Goal: Information Seeking & Learning: Learn about a topic

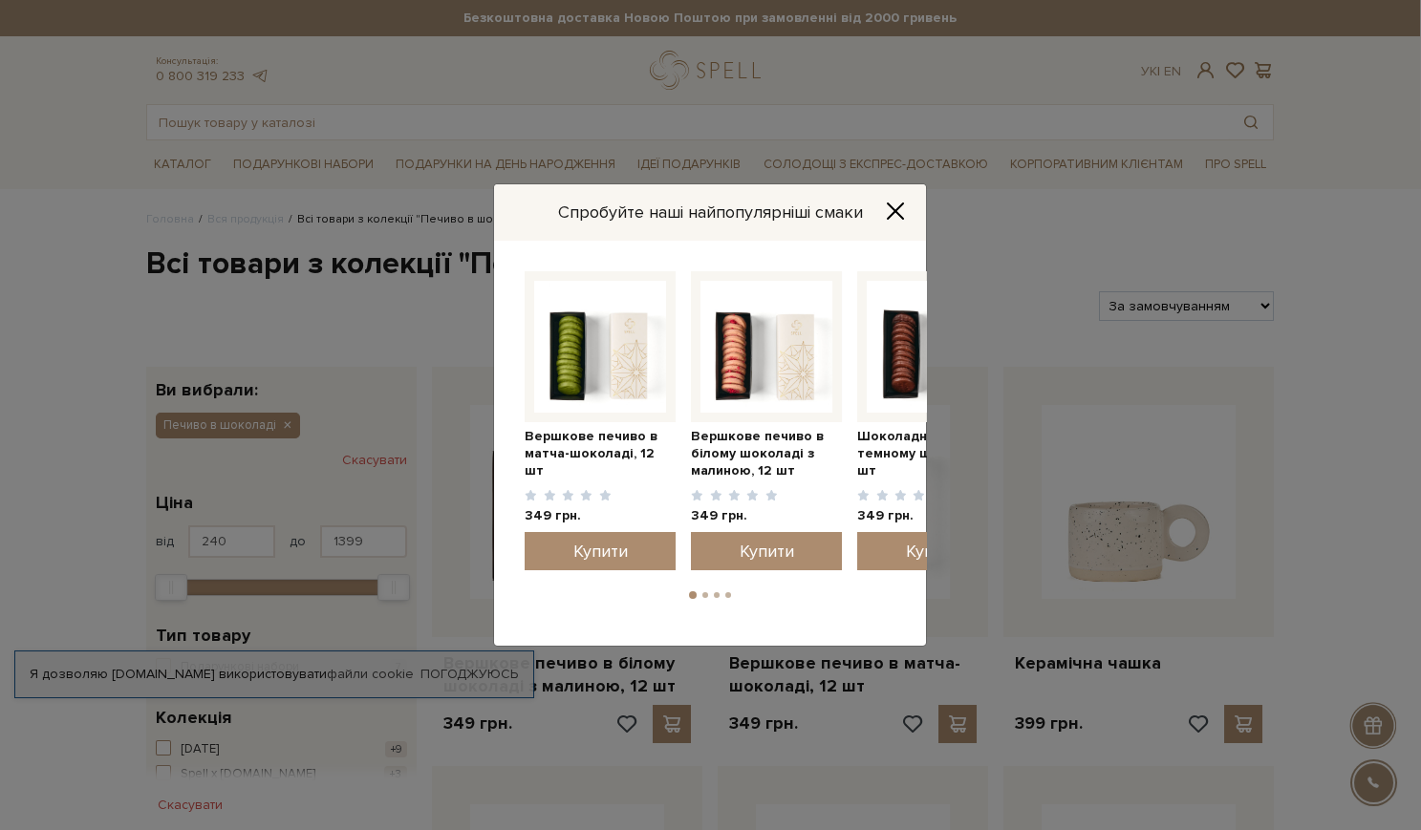
click at [902, 207] on icon "Close" at bounding box center [895, 211] width 19 height 19
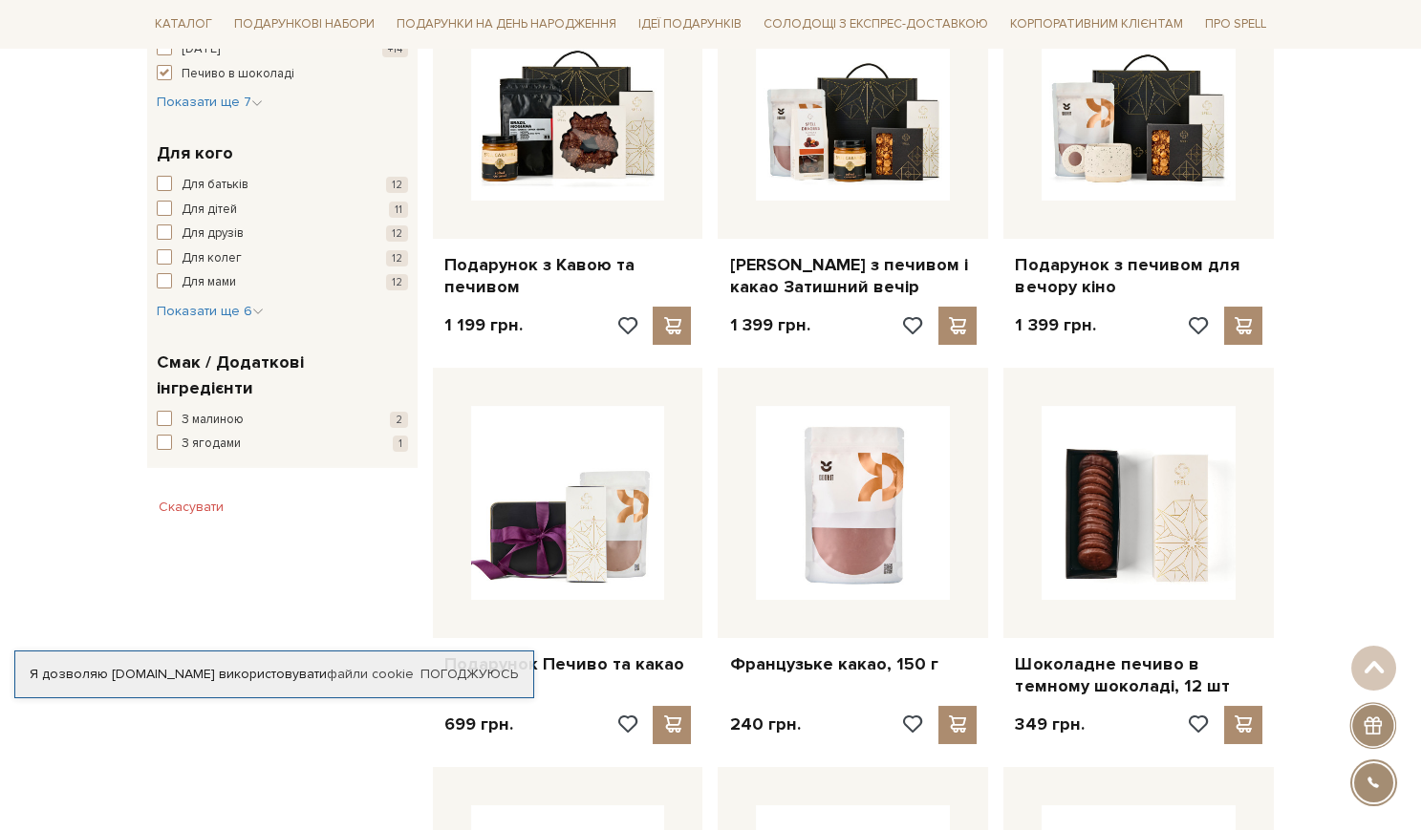
scroll to position [804, 0]
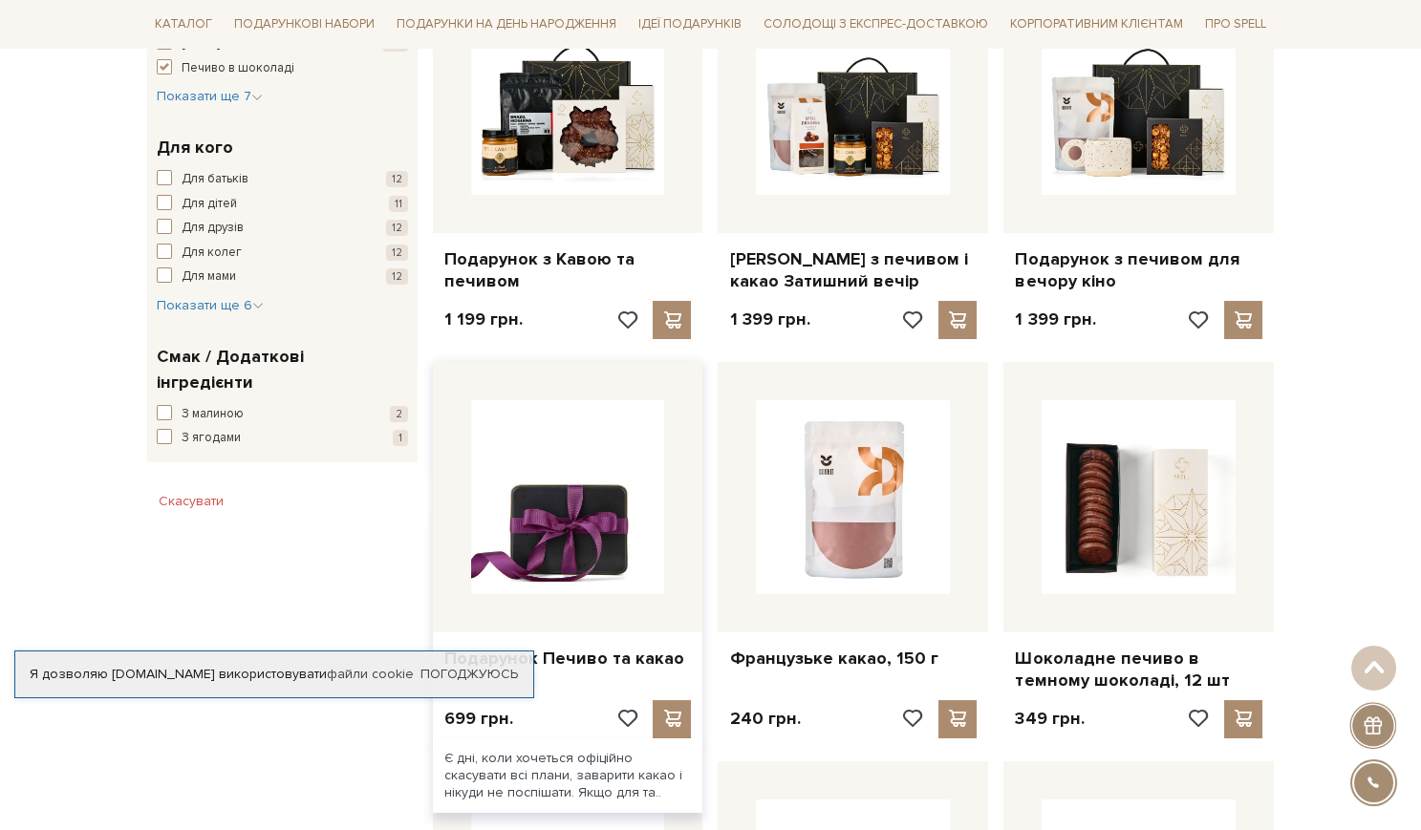
click at [609, 499] on img at bounding box center [568, 497] width 194 height 194
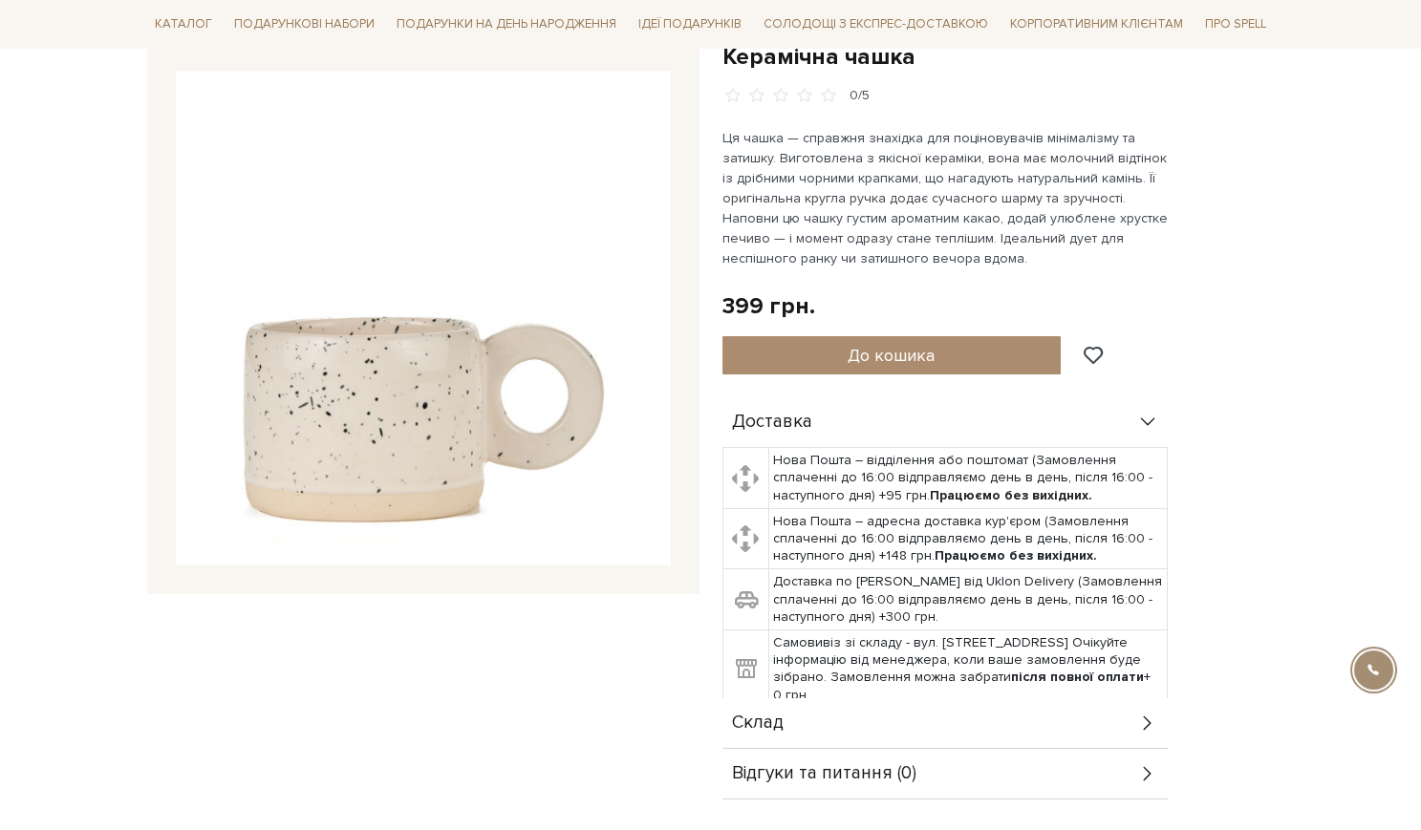
scroll to position [216, 0]
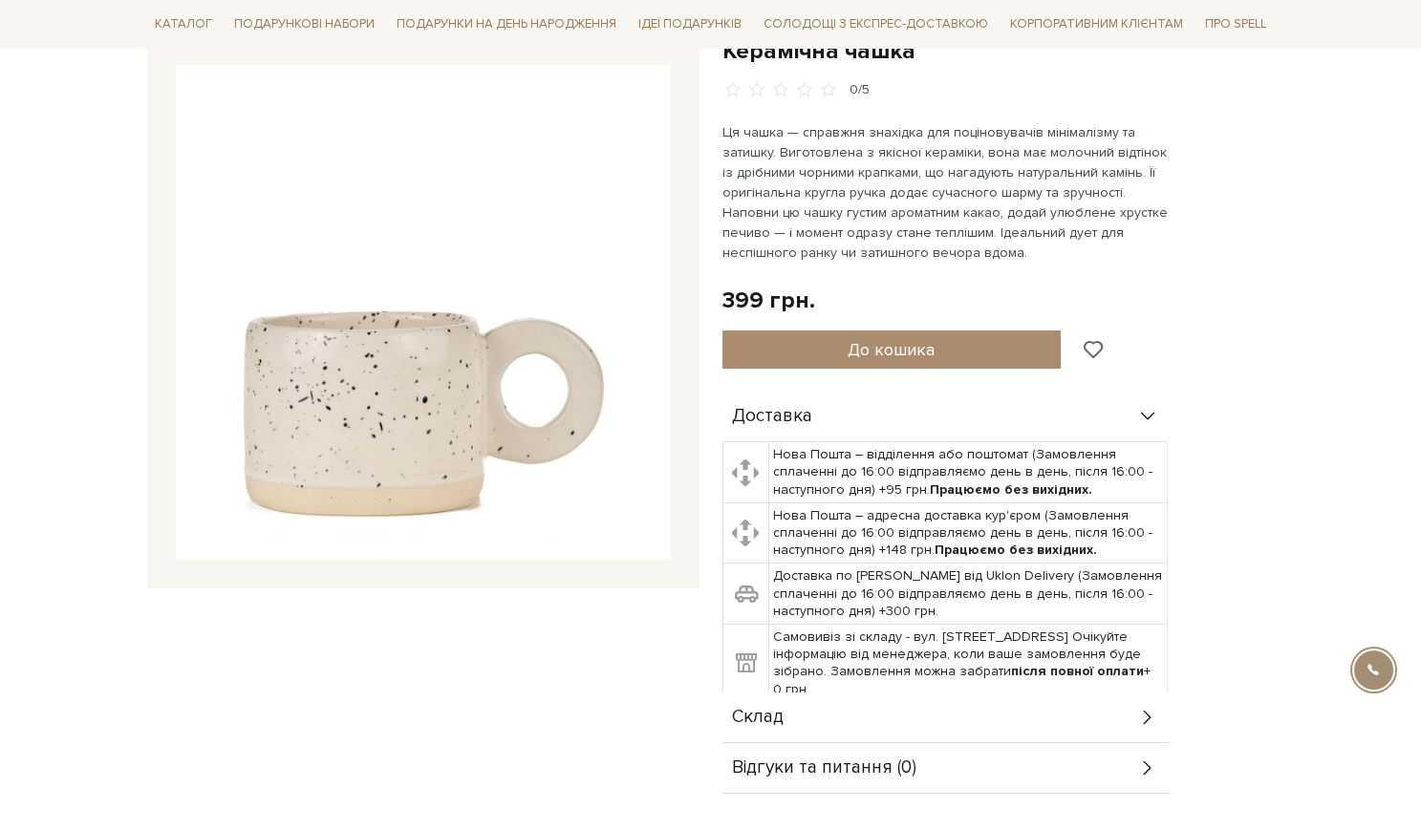
click at [1104, 339] on div at bounding box center [1092, 350] width 32 height 38
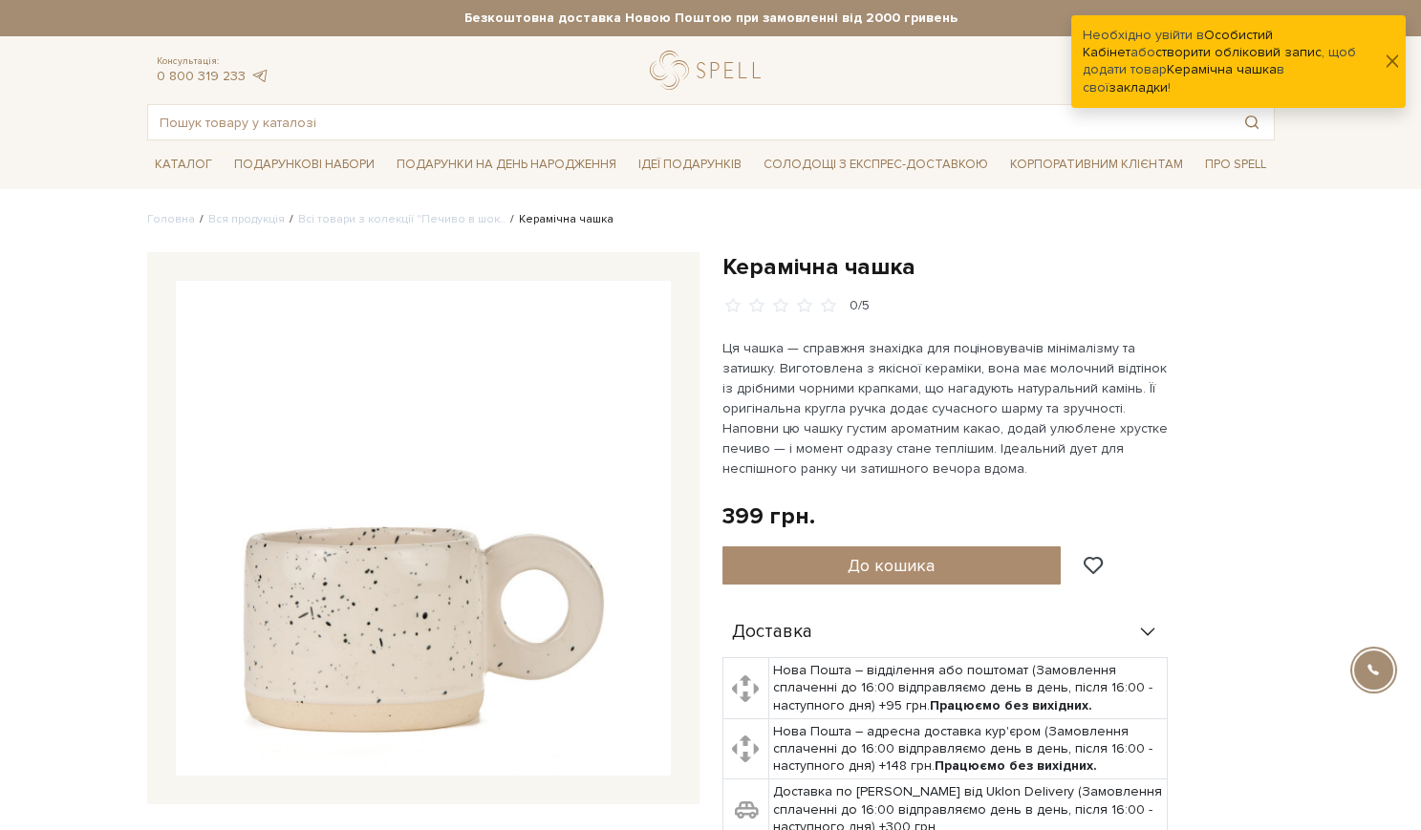
scroll to position [0, 0]
click at [1387, 54] on button "button" at bounding box center [1392, 62] width 11 height 20
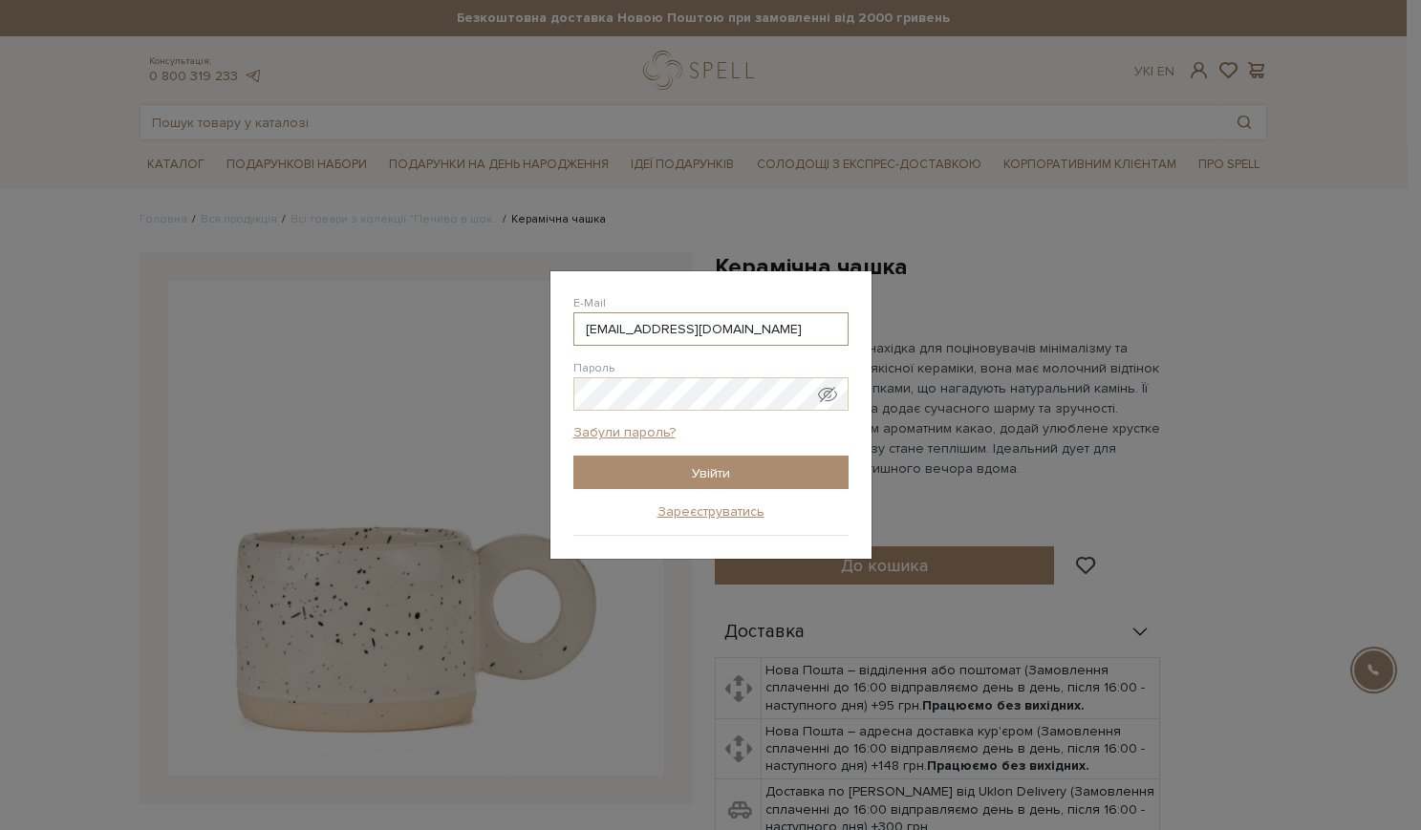
type input "[EMAIL_ADDRESS][DOMAIN_NAME]"
click at [626, 477] on input "Увійти" at bounding box center [710, 472] width 275 height 33
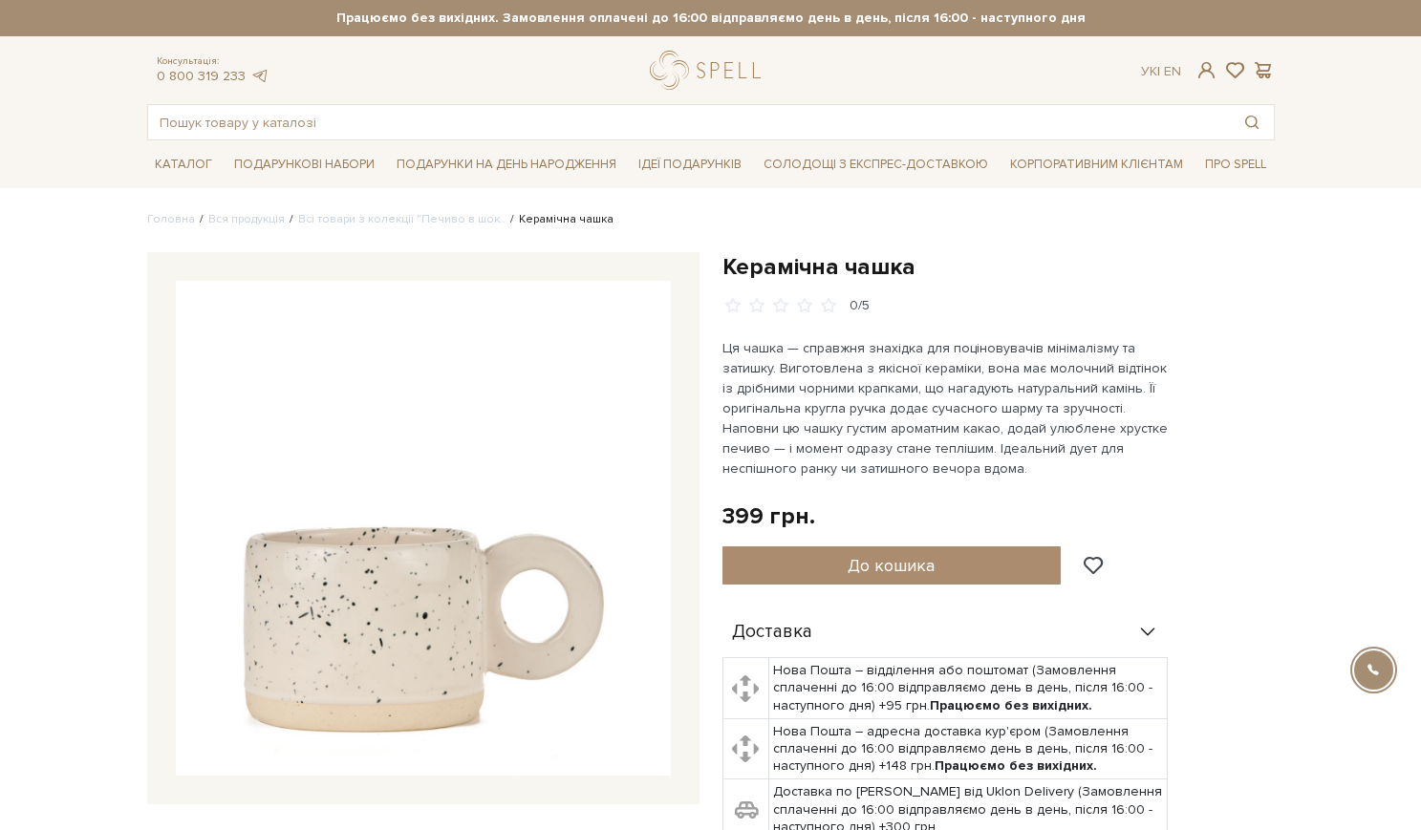
click at [1098, 564] on span at bounding box center [1092, 565] width 24 height 17
click at [1095, 562] on span at bounding box center [1092, 565] width 24 height 17
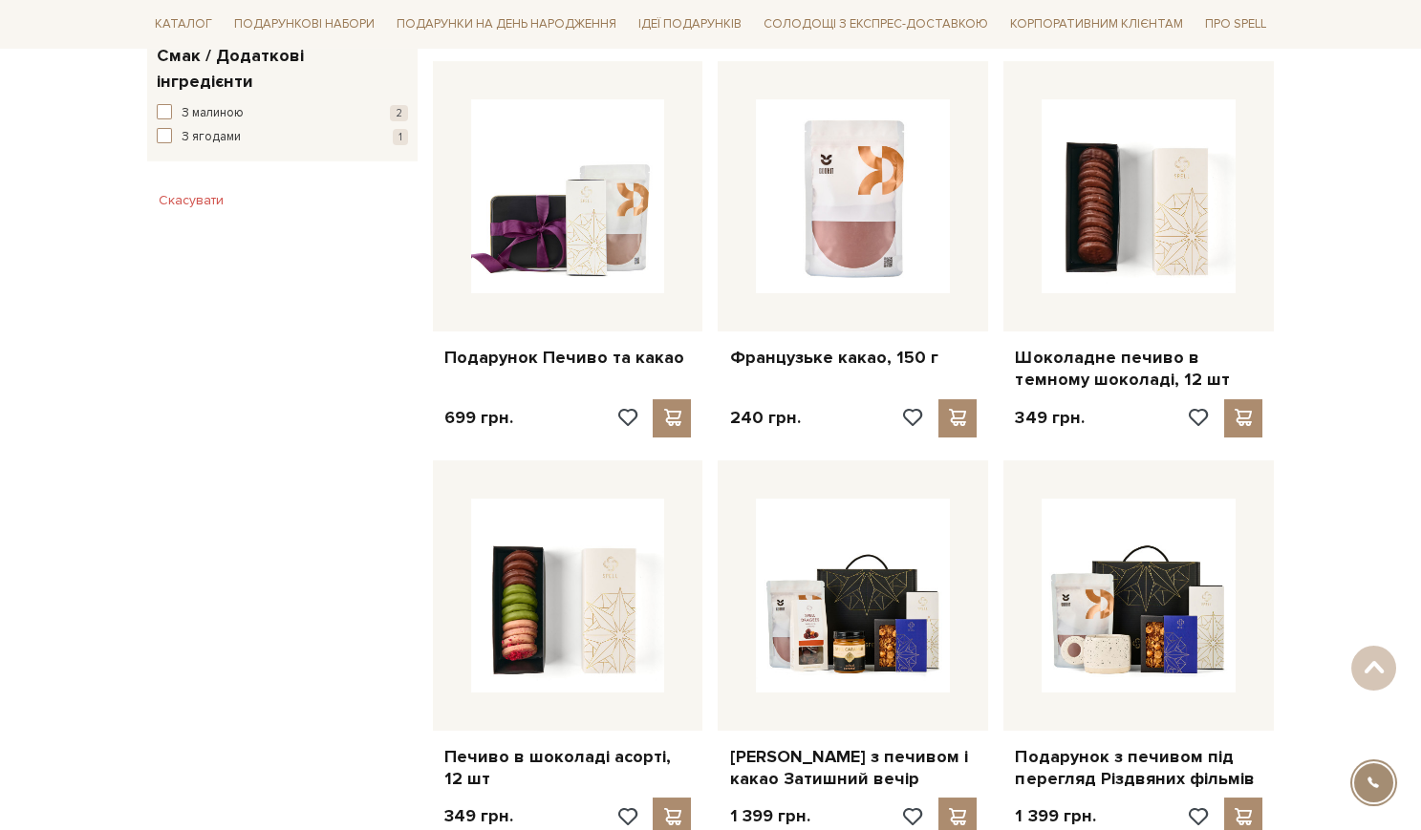
scroll to position [1063, 0]
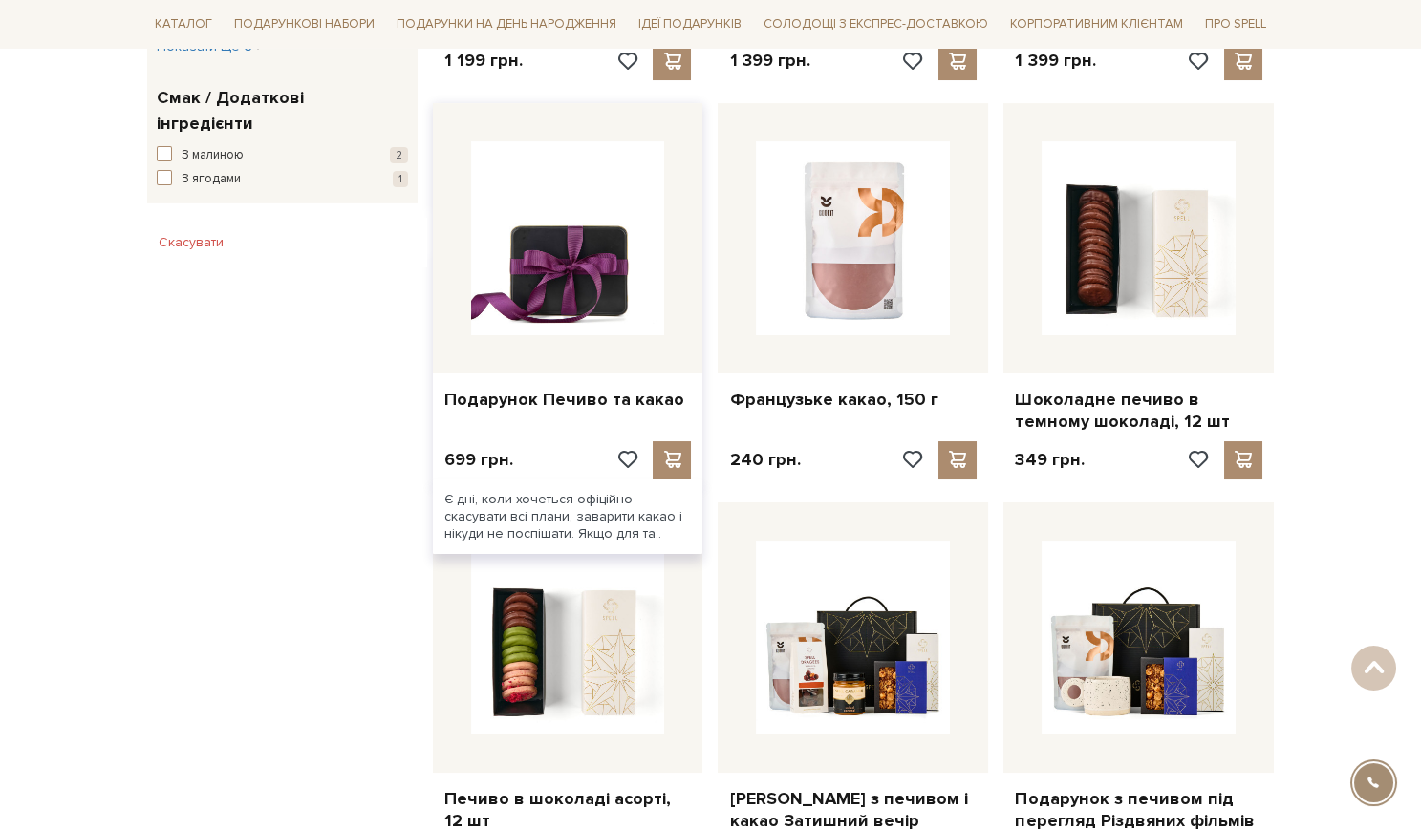
click at [585, 277] on img at bounding box center [568, 238] width 194 height 194
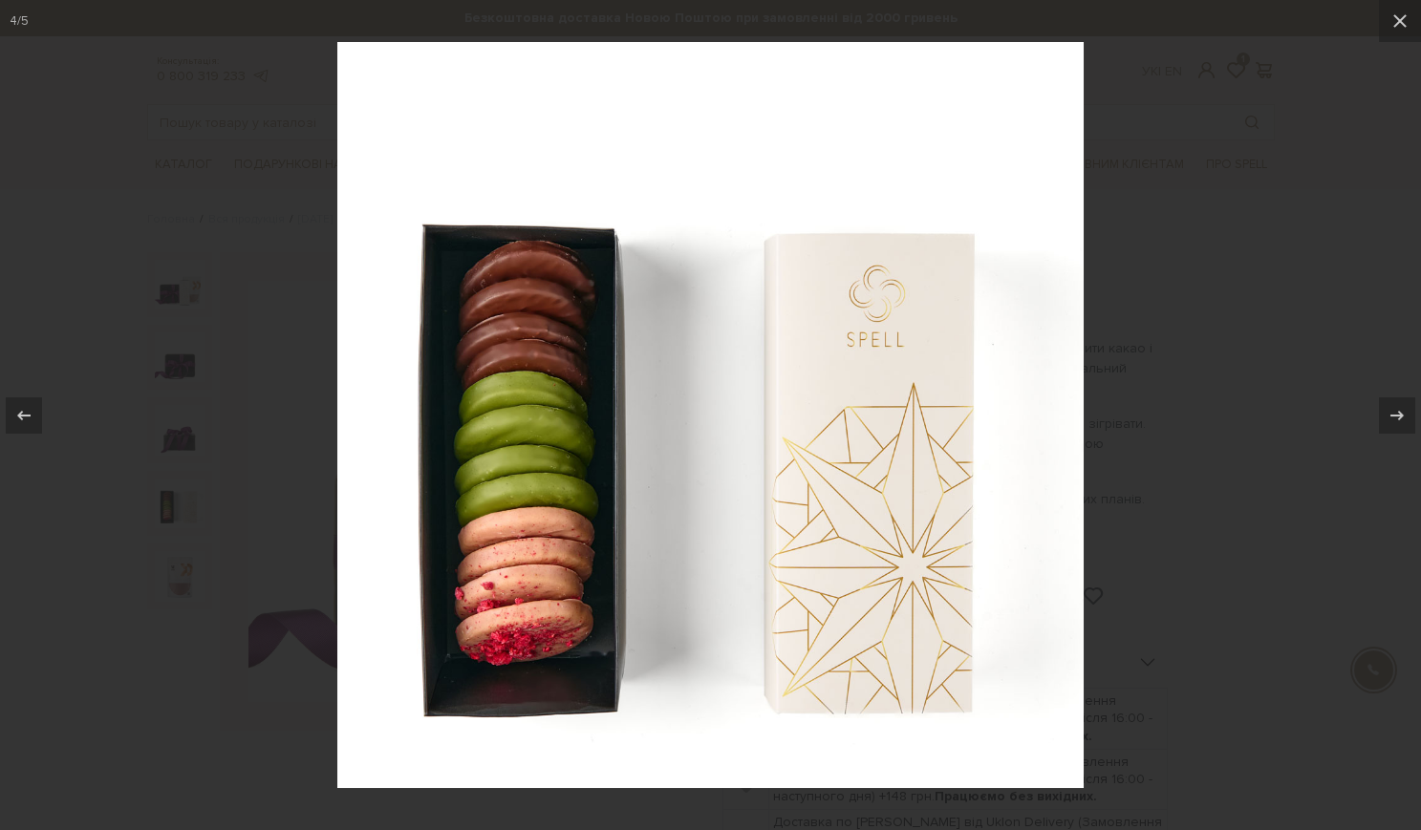
click at [1211, 342] on div at bounding box center [710, 415] width 1421 height 830
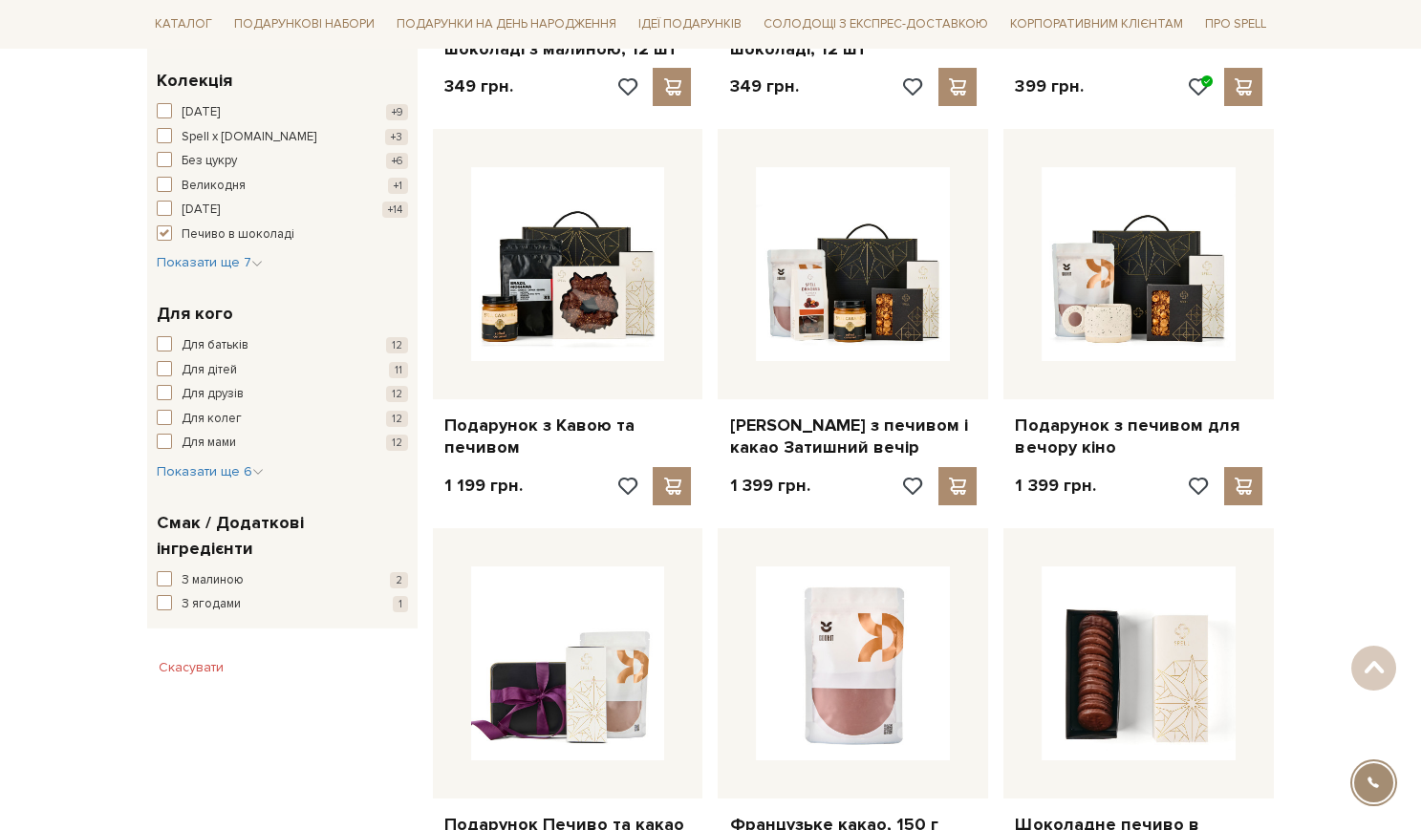
scroll to position [674, 0]
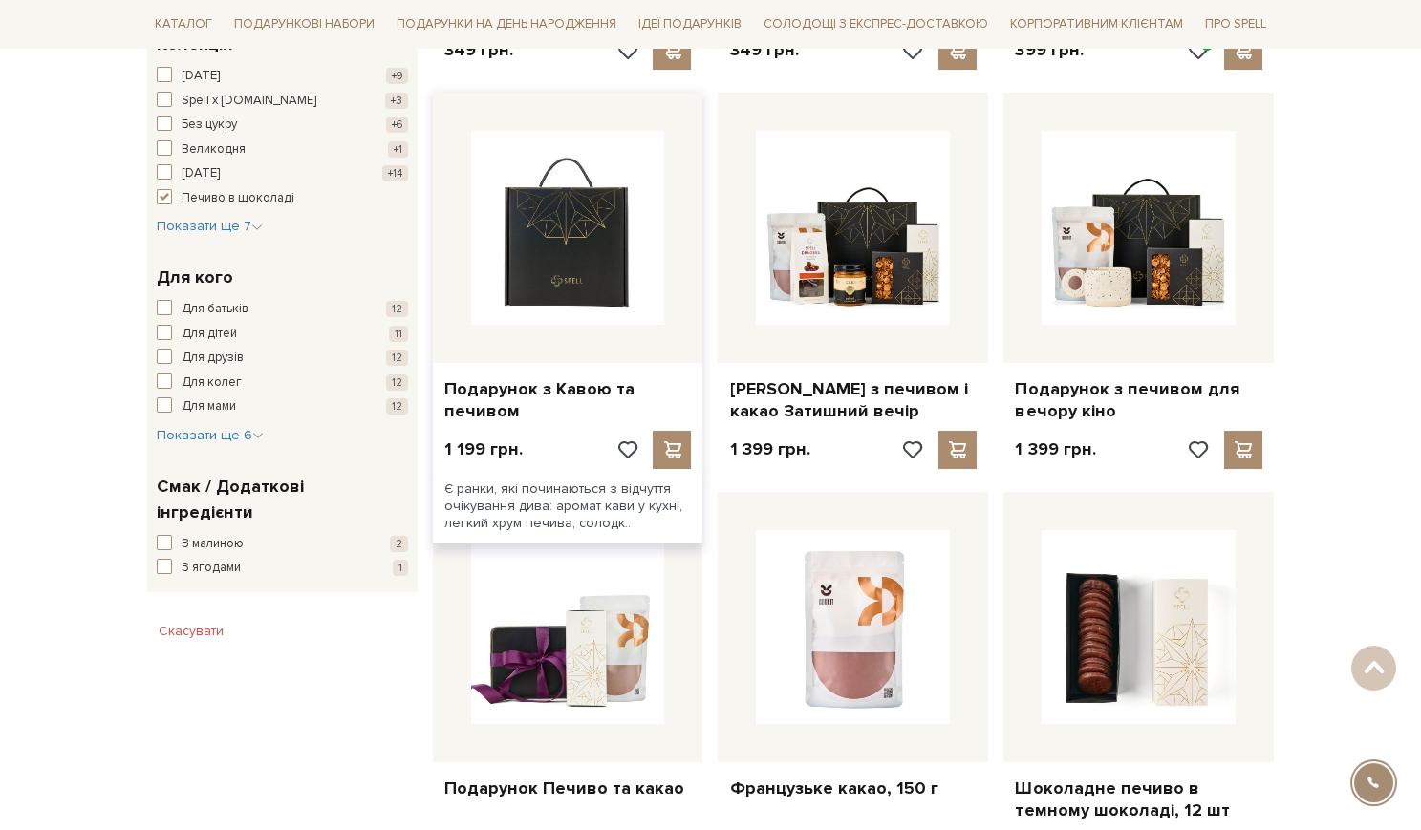
click at [592, 256] on img at bounding box center [568, 228] width 194 height 194
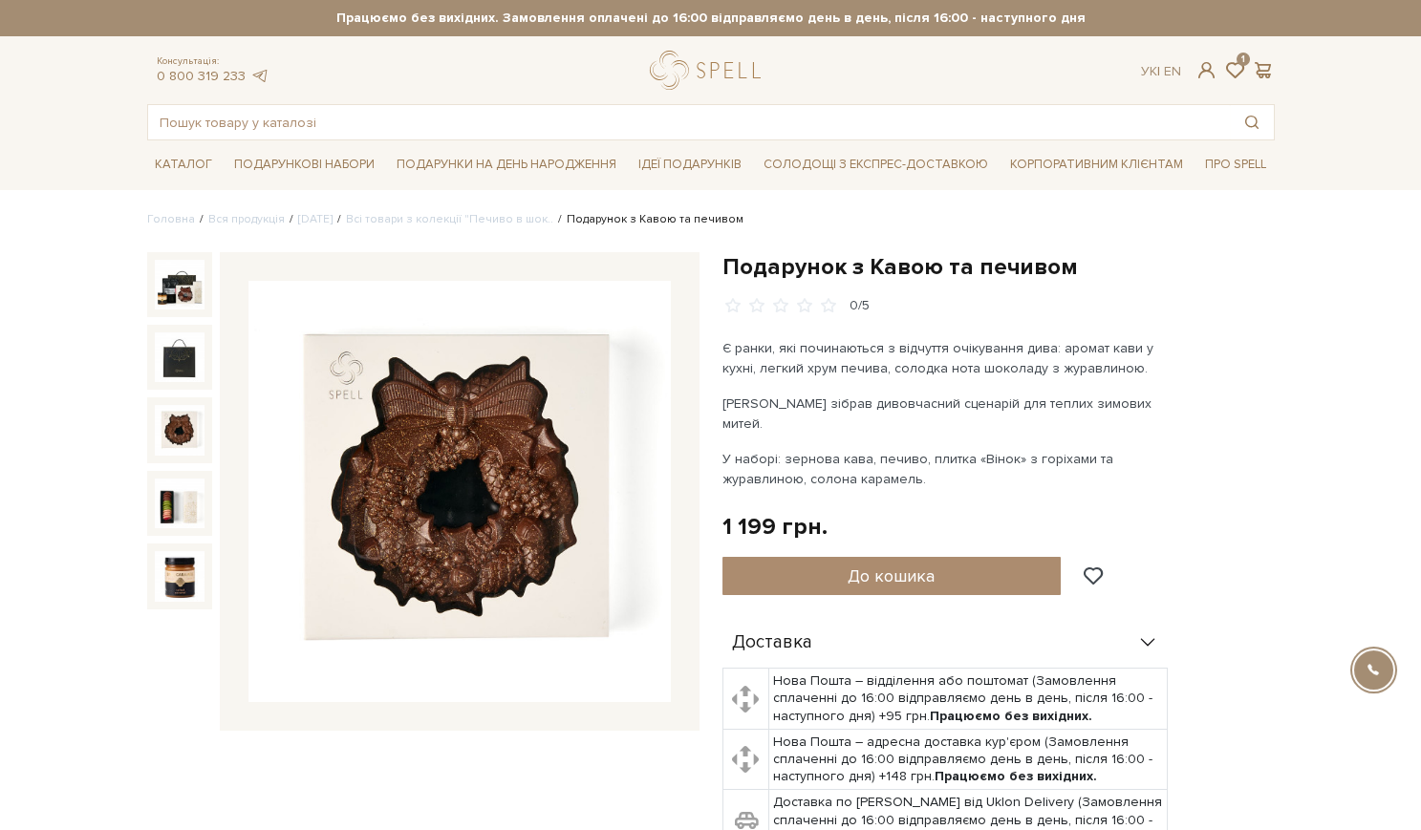
click at [183, 434] on img at bounding box center [180, 430] width 50 height 50
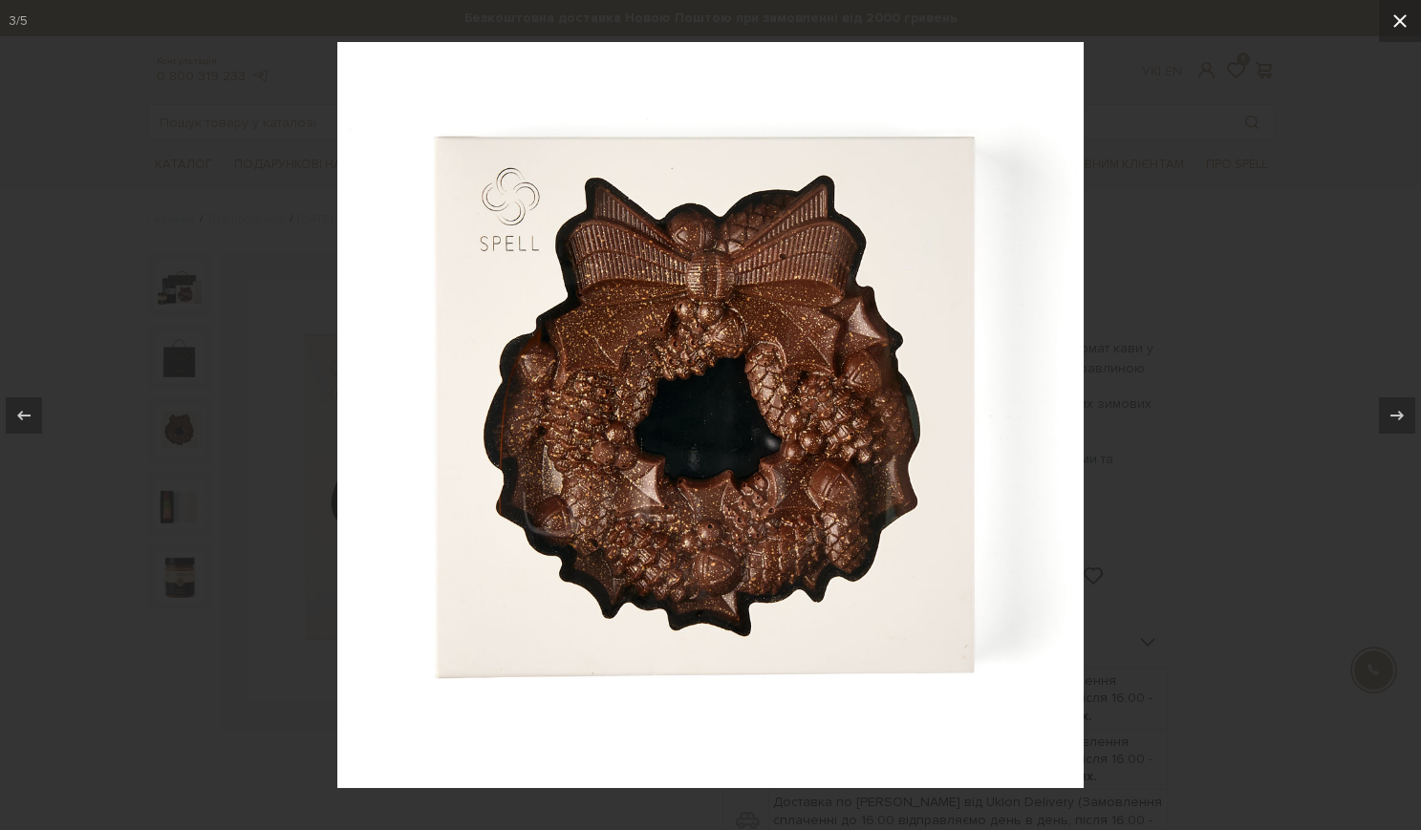
click at [1392, 19] on icon at bounding box center [1399, 21] width 23 height 23
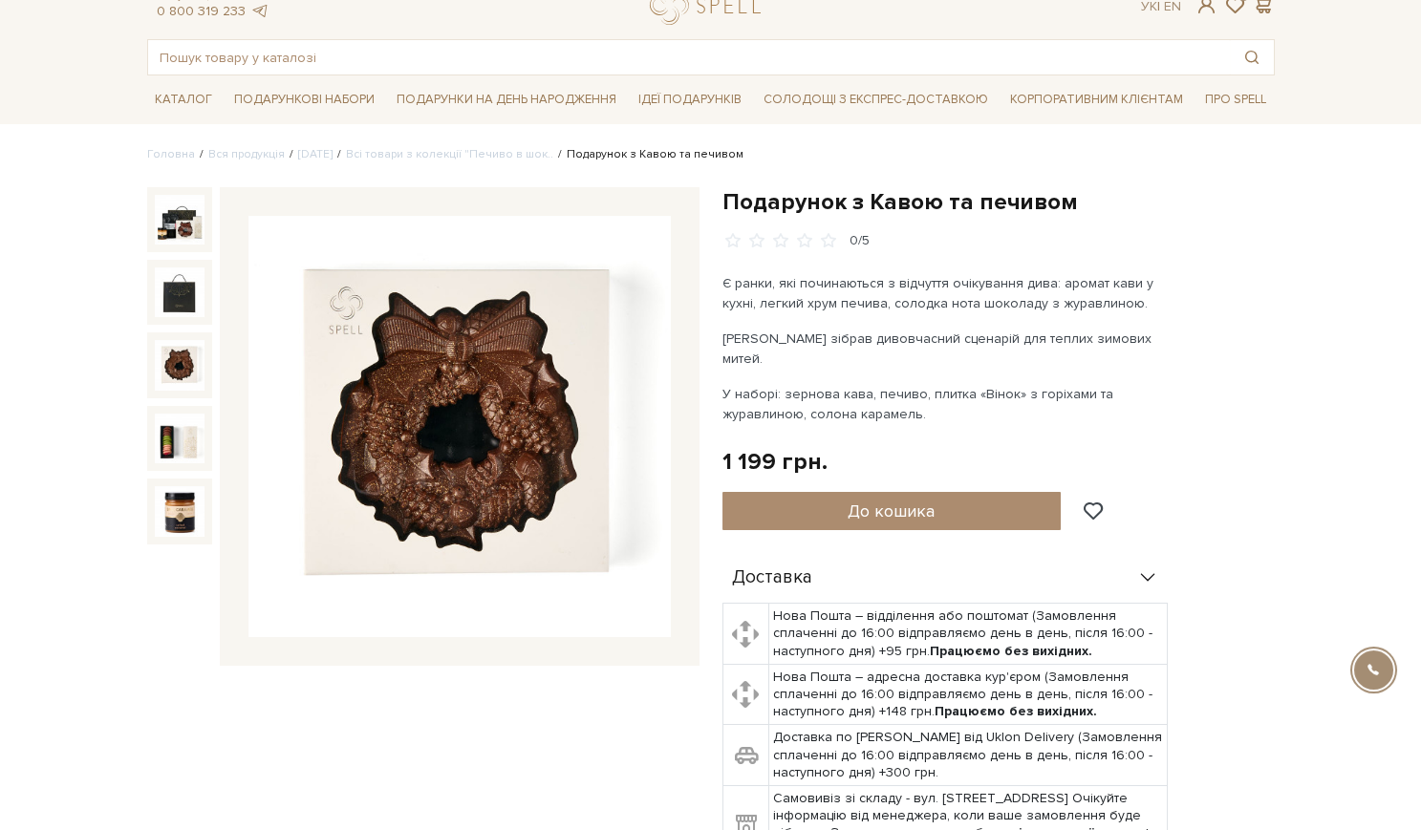
scroll to position [67, 0]
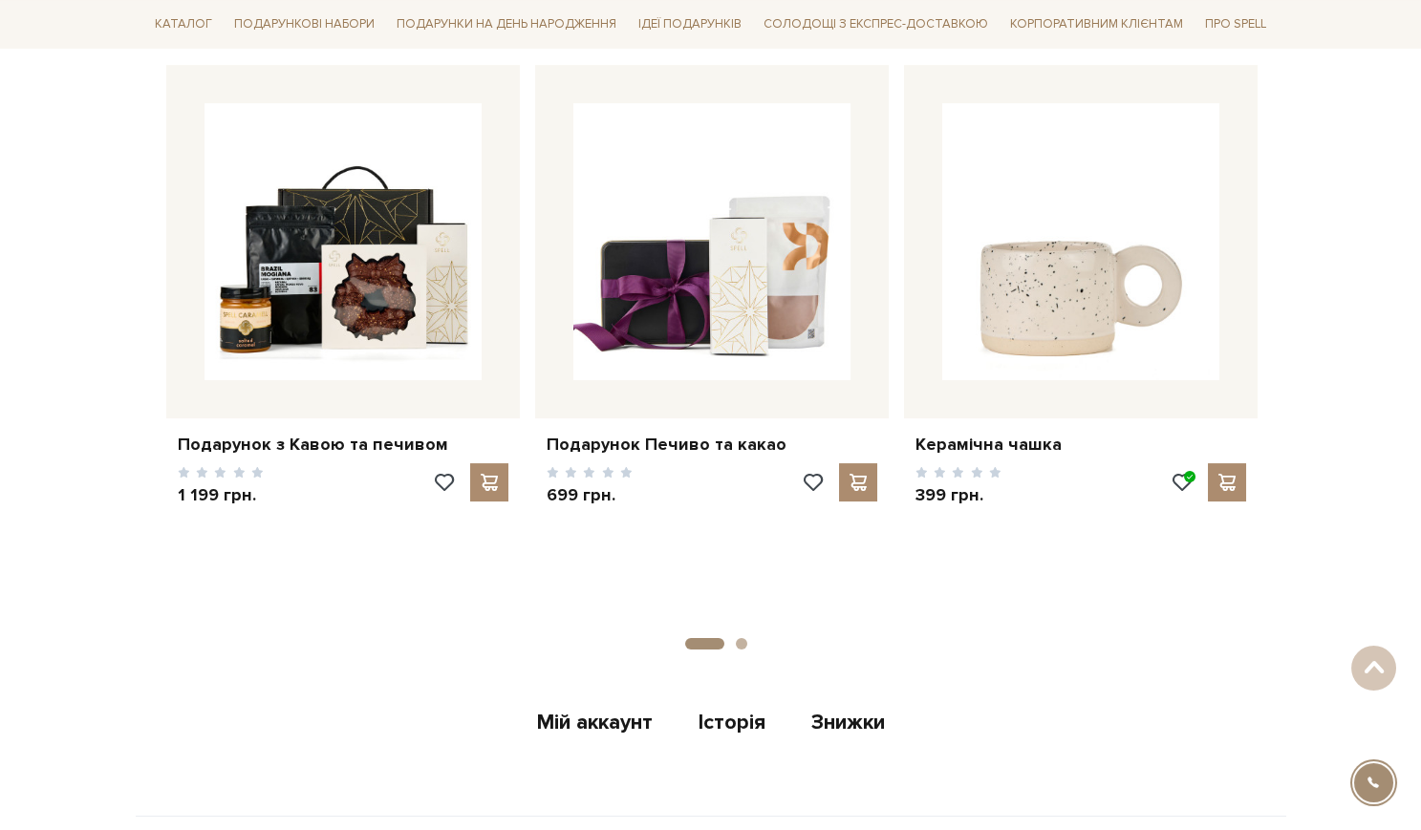
scroll to position [2540, 0]
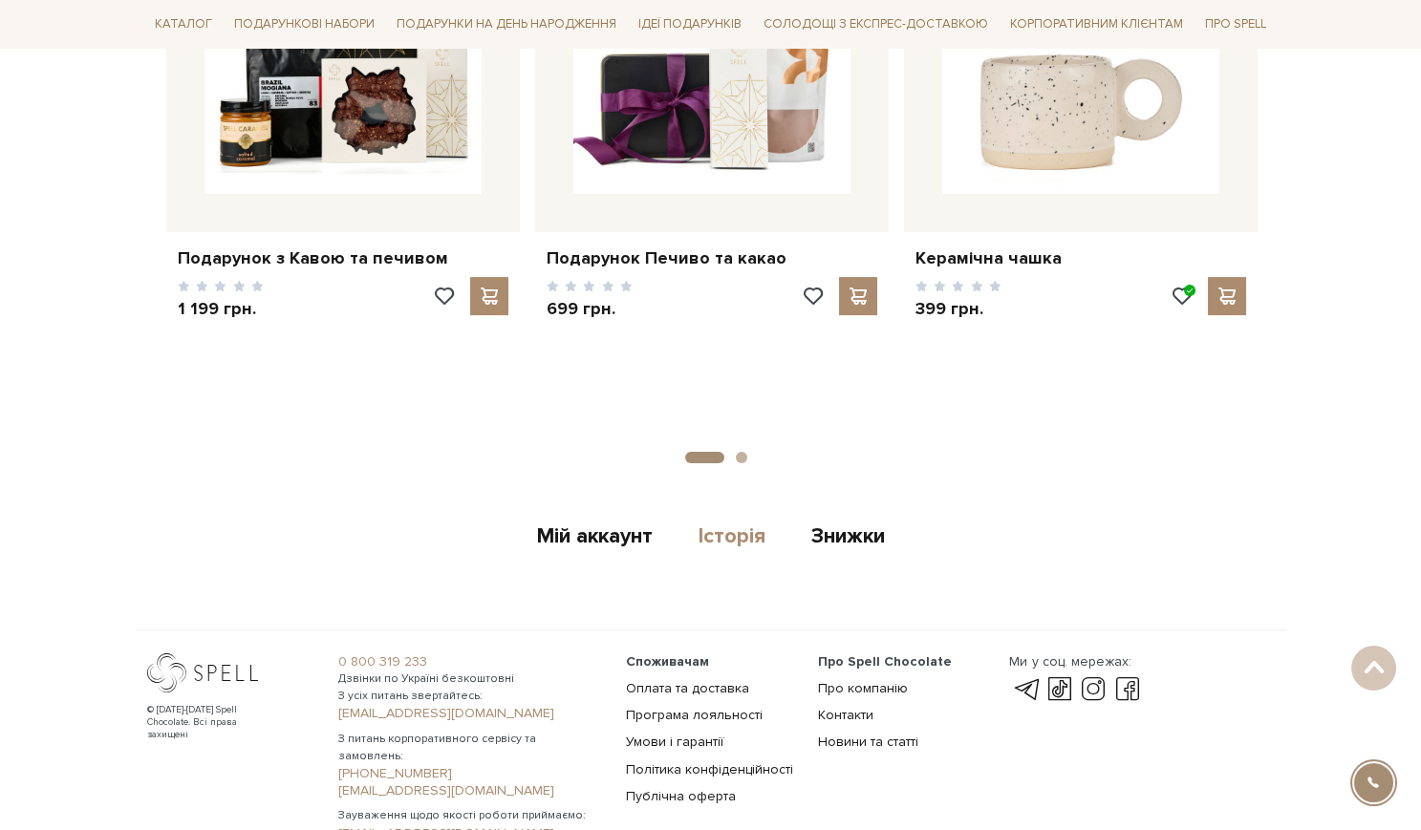
click at [734, 524] on link "Історія" at bounding box center [732, 540] width 67 height 32
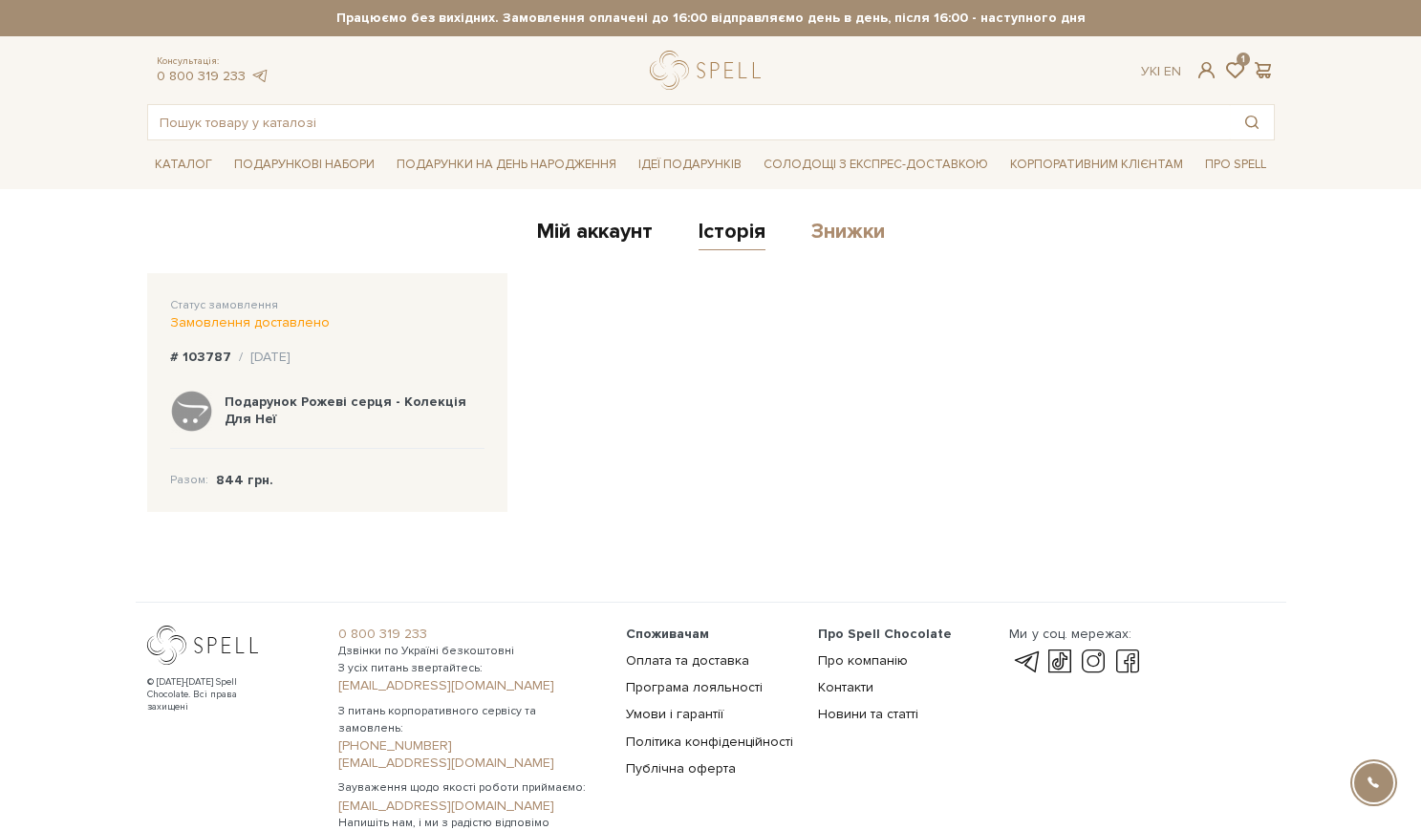
click at [854, 231] on link "Знижки" at bounding box center [848, 235] width 74 height 32
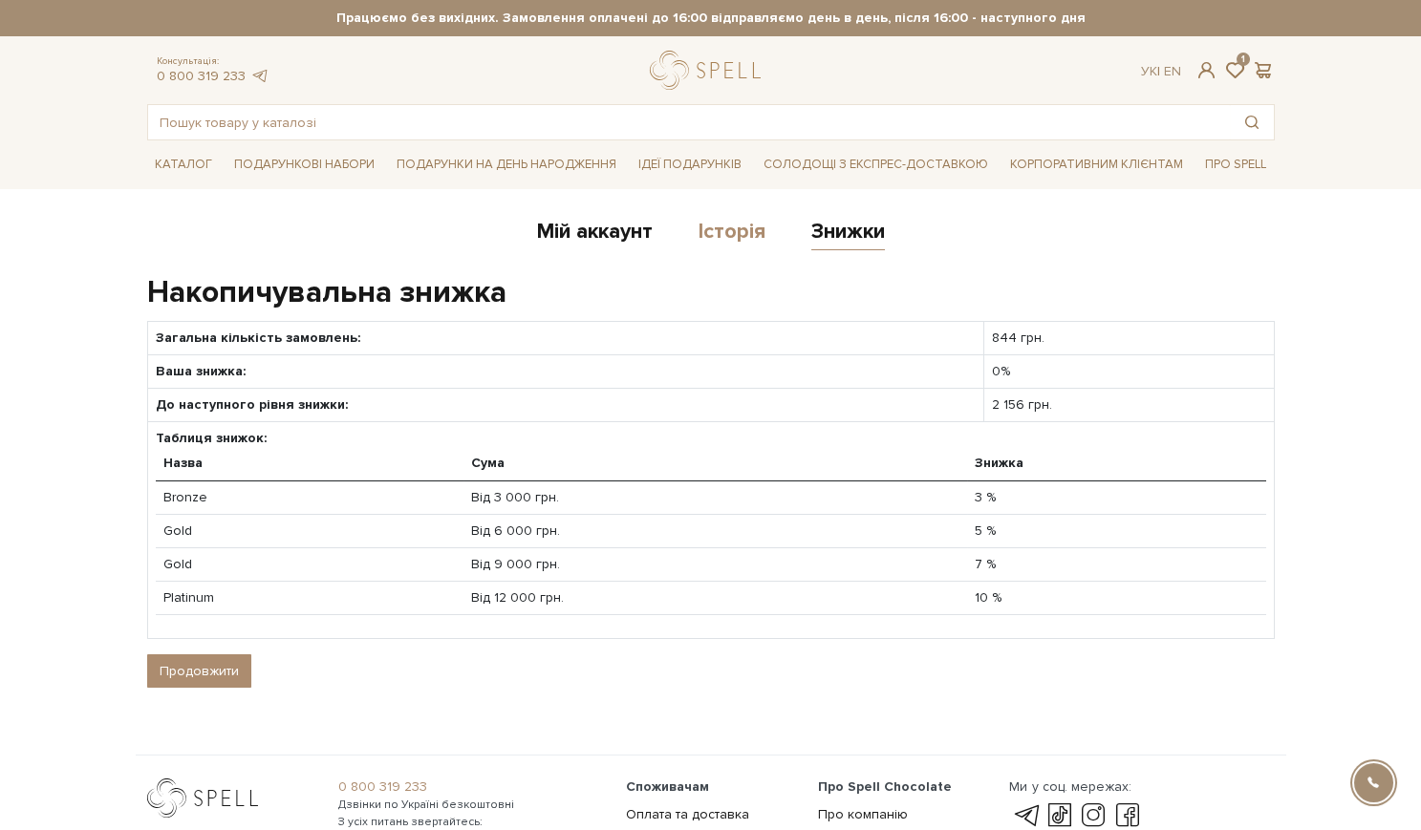
click at [742, 235] on link "Історія" at bounding box center [732, 235] width 67 height 32
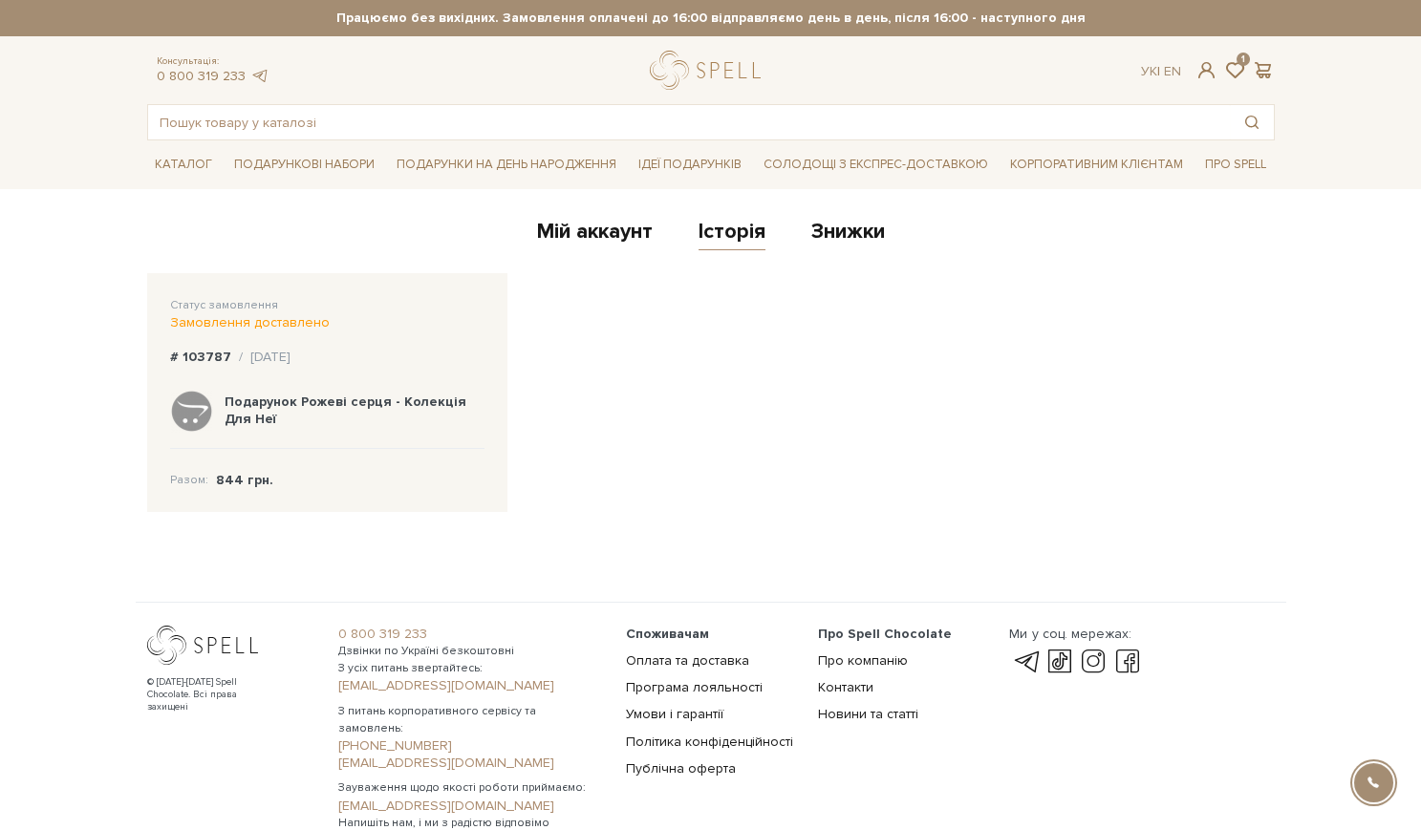
click at [229, 402] on b "Подарунок Рожеві серця - Колекція Для Неї" at bounding box center [346, 410] width 242 height 33
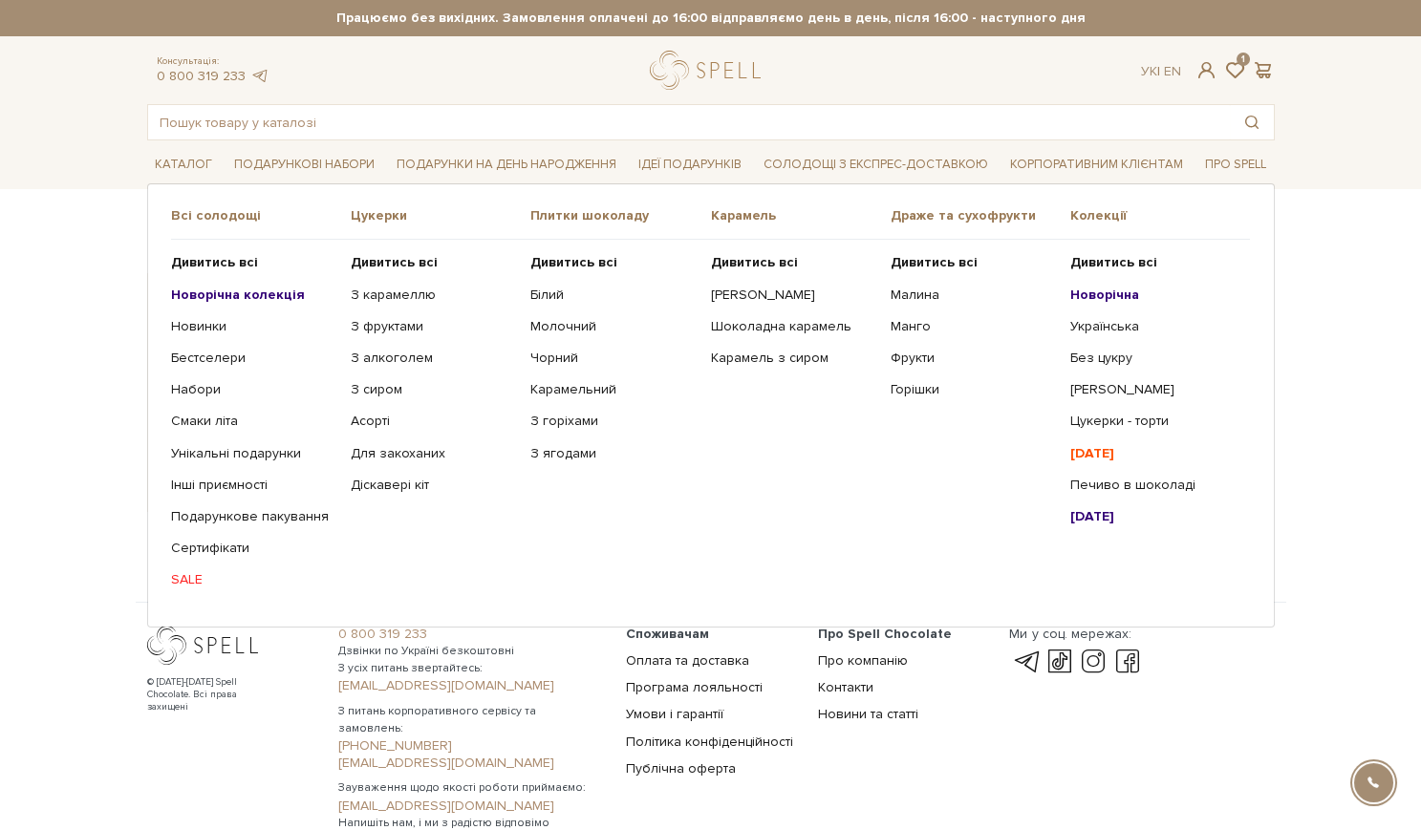
click at [187, 571] on link "SALE" at bounding box center [253, 579] width 165 height 17
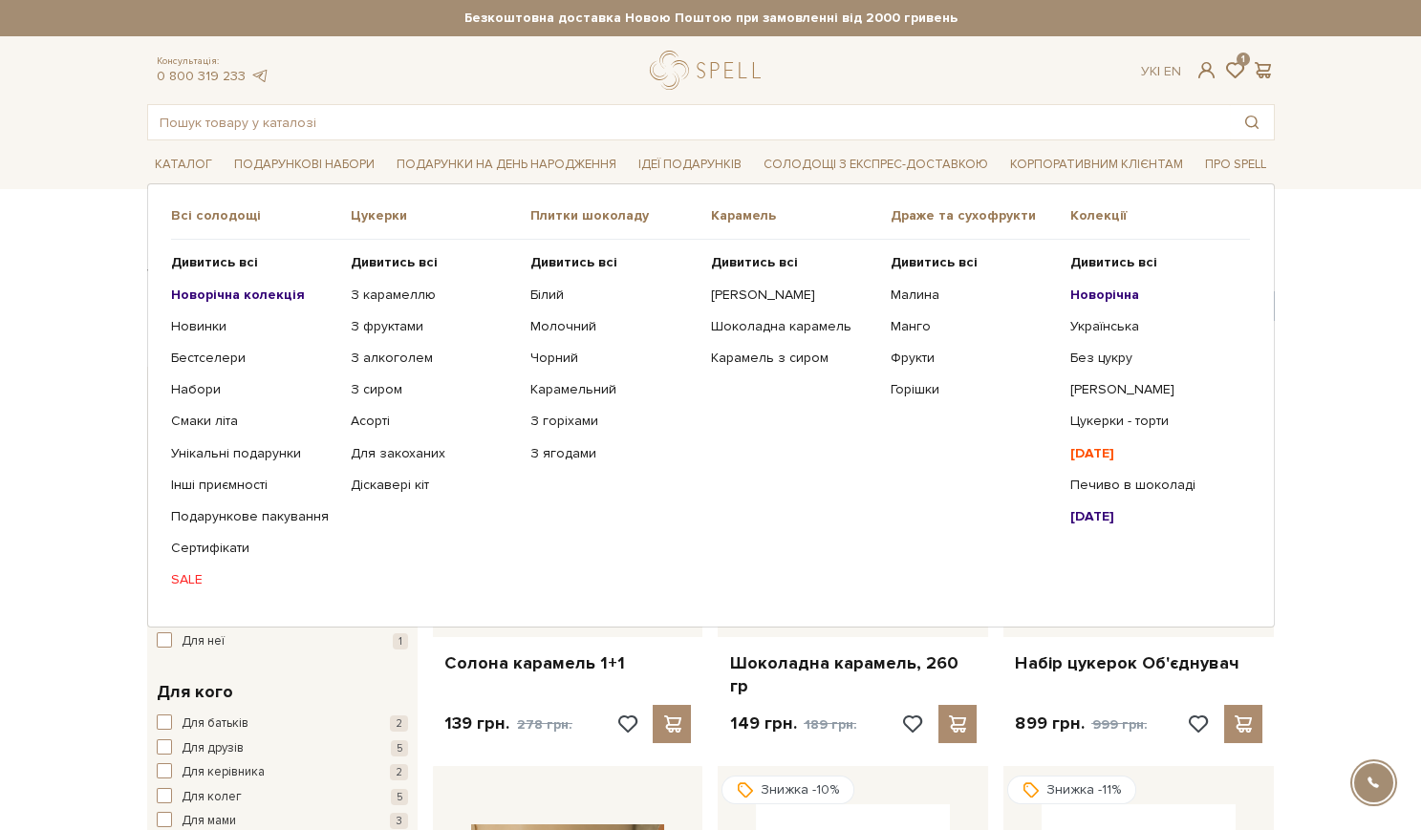
click at [1114, 449] on b "[DATE]" at bounding box center [1092, 453] width 44 height 16
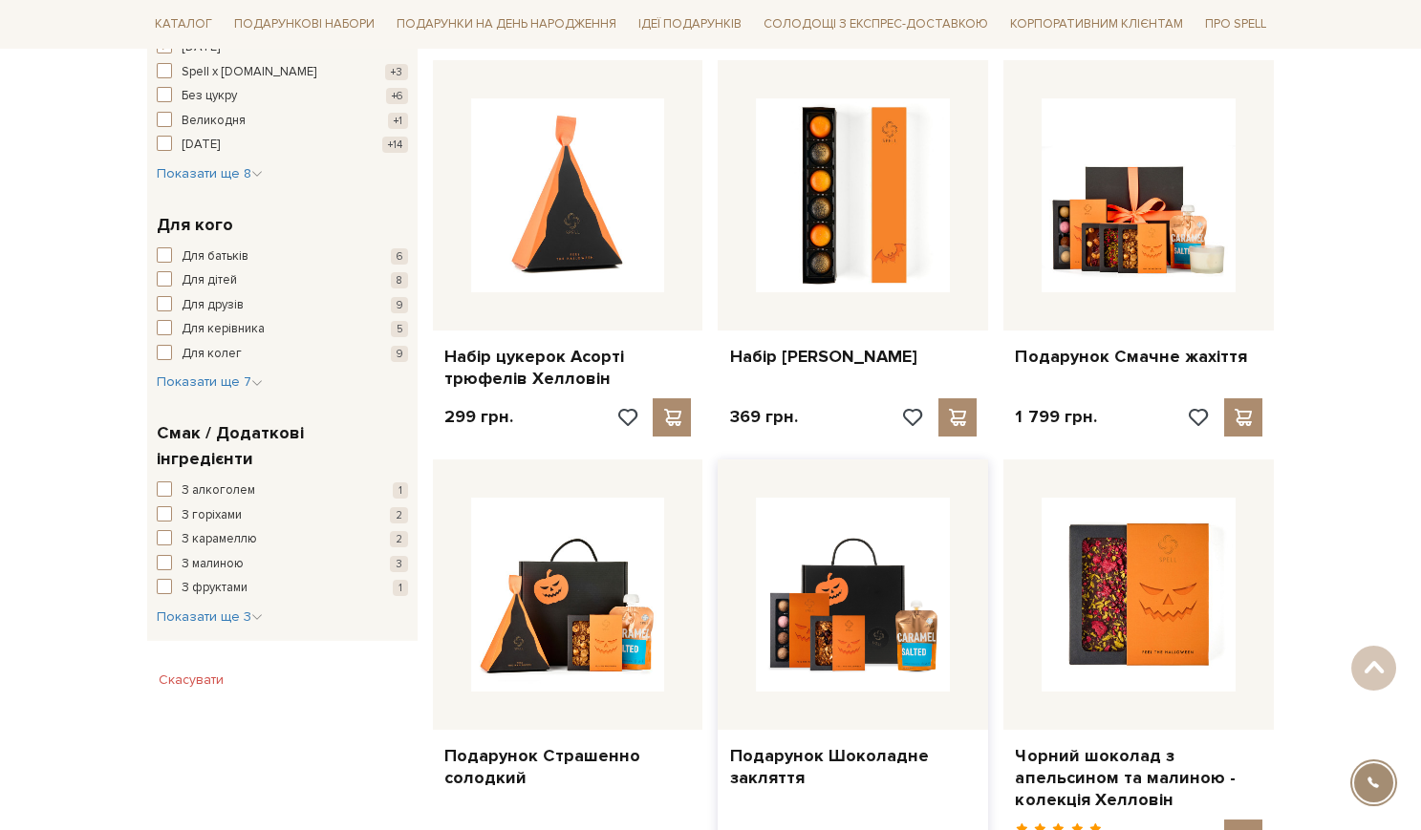
scroll to position [750, 0]
click at [66, 691] on div "Головна Вся продукція Всі товари з колекції "Хелловін / H.. Всі товари з колекц…" at bounding box center [710, 547] width 1421 height 2173
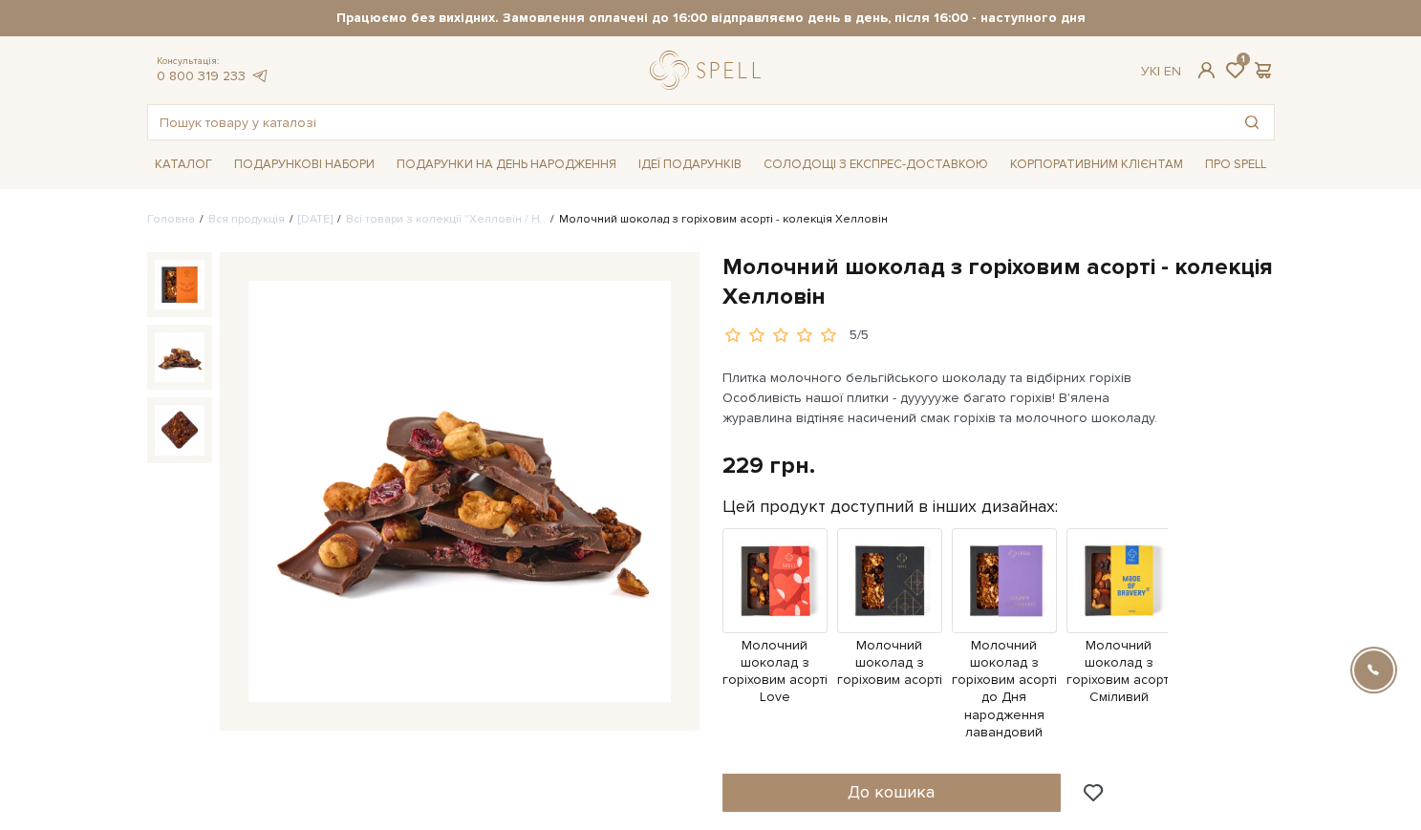
click at [183, 356] on img at bounding box center [180, 358] width 50 height 50
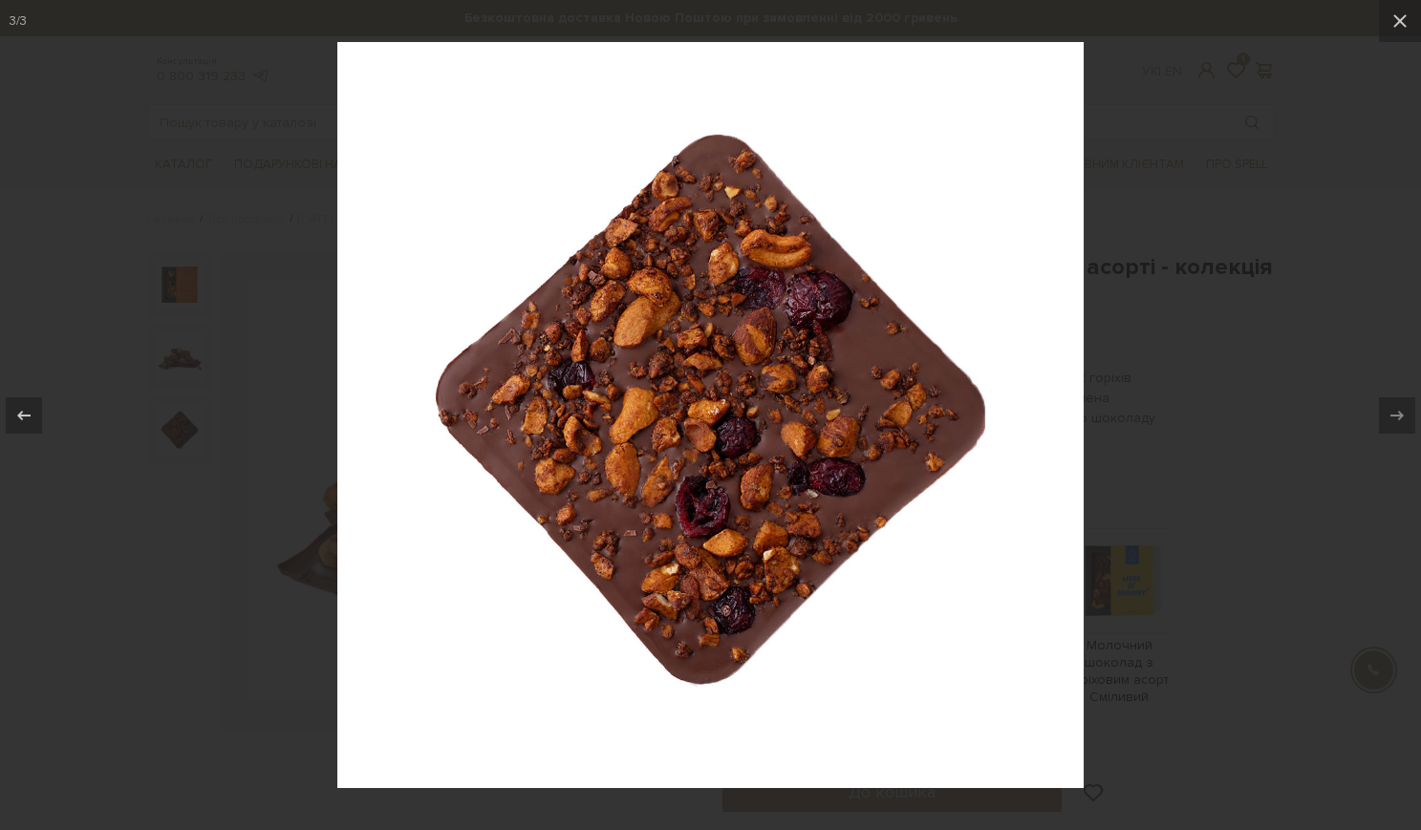
click at [192, 204] on div at bounding box center [710, 415] width 1421 height 830
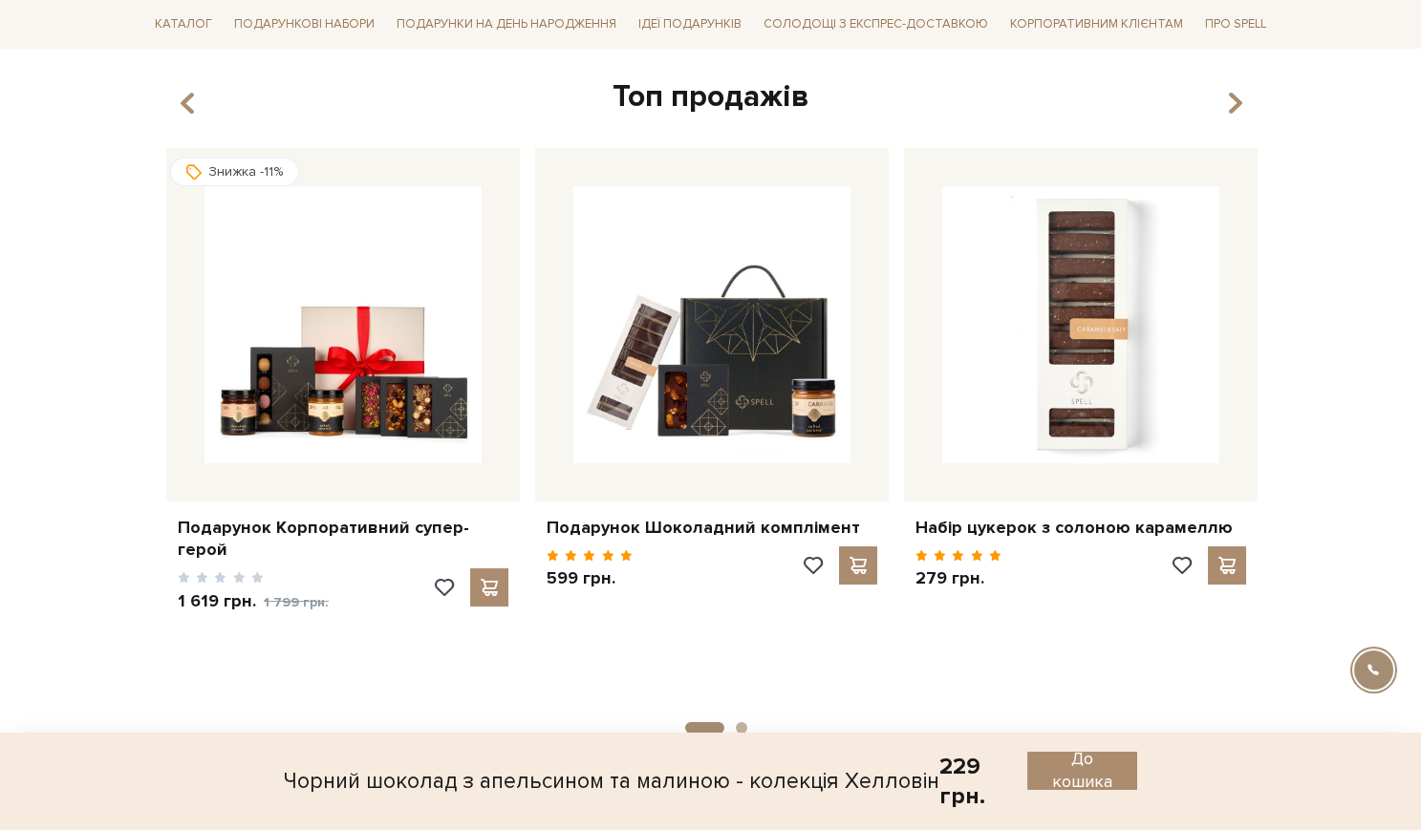
scroll to position [2037, 0]
